Goal: Task Accomplishment & Management: Manage account settings

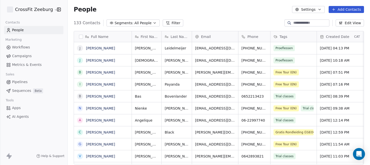
scroll to position [145, 302]
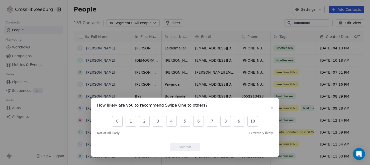
click at [271, 109] on icon "button" at bounding box center [272, 108] width 4 height 4
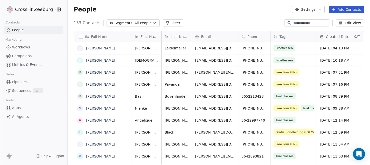
click at [287, 37] on div "Tags" at bounding box center [292, 36] width 39 height 5
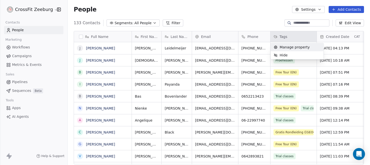
click at [281, 36] on html "CrossFit Zeeburg Contacts People Marketing Workflows Campaigns Metrics & Events…" at bounding box center [185, 82] width 370 height 165
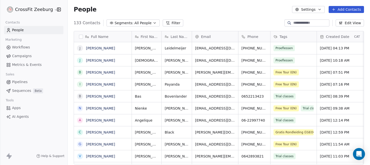
click at [281, 36] on span "Tags" at bounding box center [283, 36] width 8 height 5
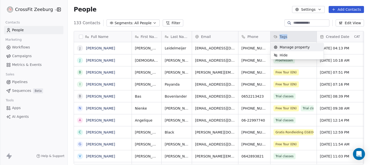
click at [281, 36] on html "CrossFit Zeeburg Contacts People Marketing Workflows Campaigns Metrics & Events…" at bounding box center [185, 82] width 370 height 165
click at [292, 35] on html "CrossFit Zeeburg Contacts People Marketing Workflows Campaigns Metrics & Events…" at bounding box center [185, 82] width 370 height 165
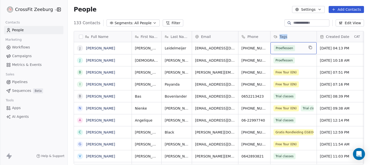
click at [299, 48] on div "Proeflessen" at bounding box center [288, 48] width 31 height 6
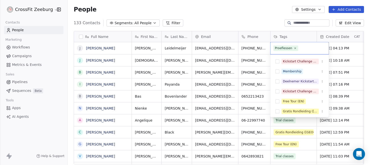
click at [295, 37] on html "CrossFit Zeeburg Contacts People Marketing Workflows Campaigns Metrics & Events…" at bounding box center [185, 82] width 370 height 165
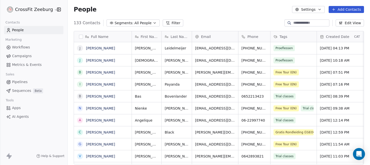
click at [282, 37] on span "Tags" at bounding box center [283, 36] width 8 height 5
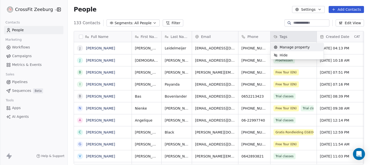
click at [287, 47] on span "Manage property" at bounding box center [294, 47] width 30 height 5
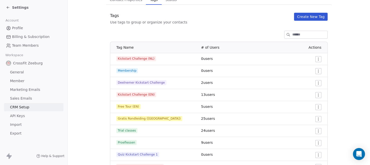
scroll to position [69, 0]
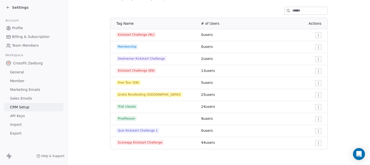
click at [7, 9] on icon at bounding box center [8, 8] width 4 height 4
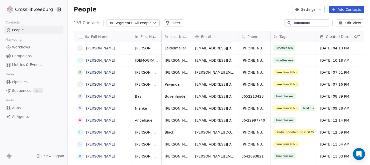
scroll to position [145, 302]
click at [106, 48] on link "[PERSON_NAME]" at bounding box center [100, 48] width 29 height 4
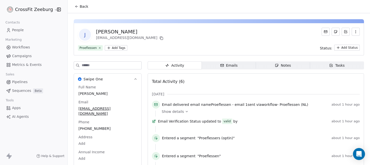
click at [357, 31] on icon "button" at bounding box center [355, 32] width 4 height 4
click at [338, 43] on div "Delete" at bounding box center [348, 43] width 34 height 8
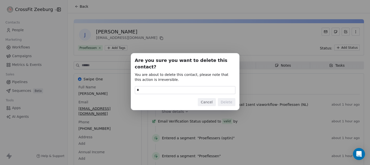
type input "******"
click at [231, 101] on button "Delete" at bounding box center [227, 102] width 18 height 8
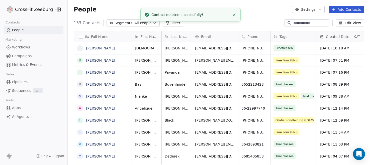
scroll to position [145, 302]
